Goal: Information Seeking & Learning: Learn about a topic

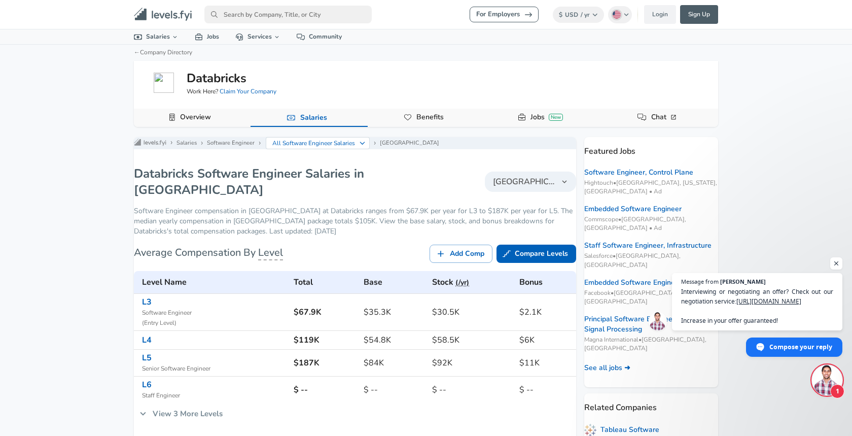
click at [515, 188] on span "[GEOGRAPHIC_DATA]" at bounding box center [524, 181] width 63 height 12
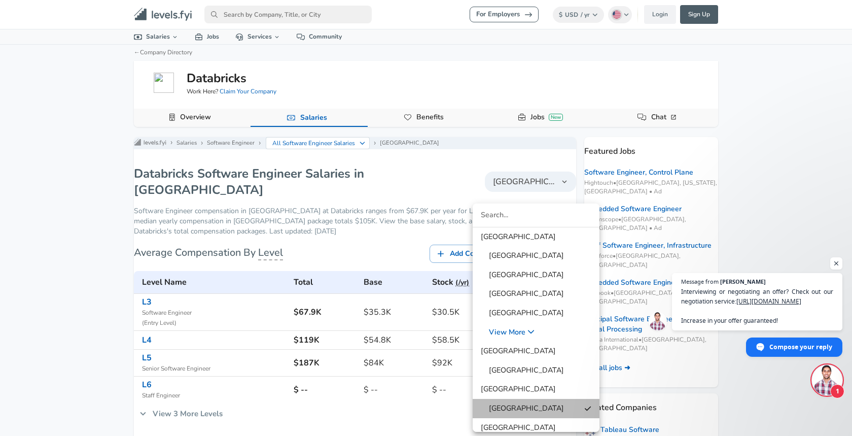
click at [502, 405] on span "[GEOGRAPHIC_DATA]" at bounding box center [522, 408] width 83 height 11
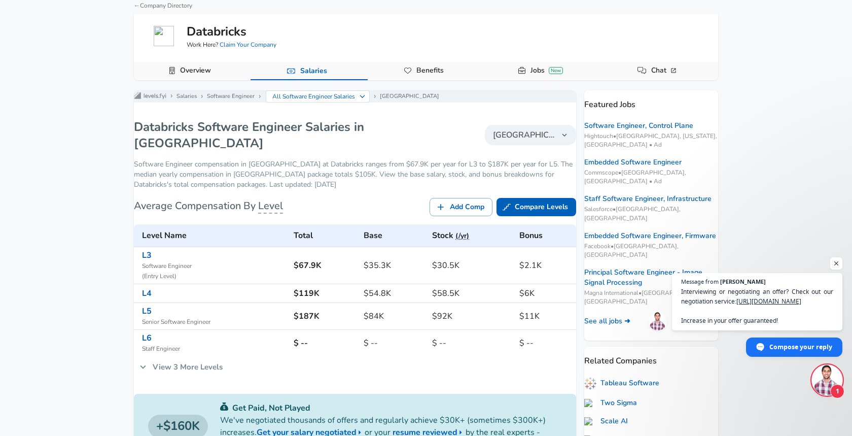
scroll to position [106, 0]
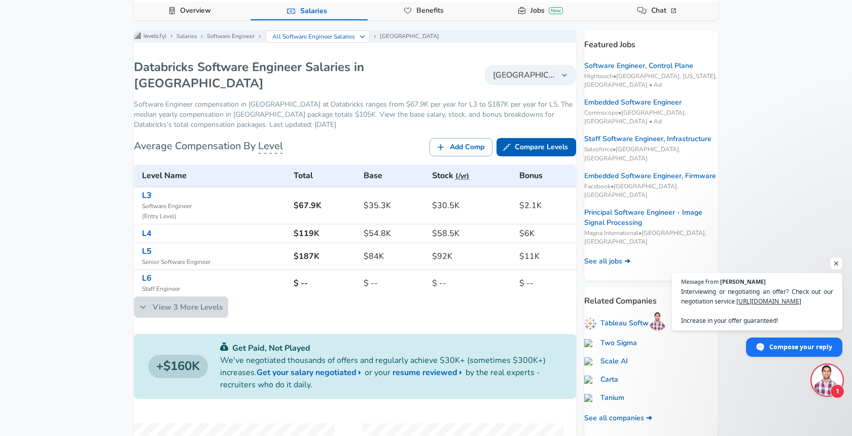
click at [185, 317] on link "View 3 More Levels" at bounding box center [181, 306] width 94 height 21
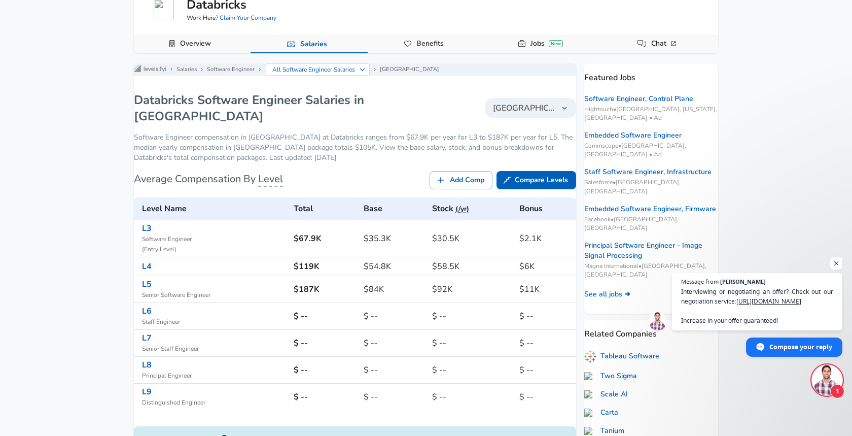
scroll to position [60, 0]
